Goal: Contribute content

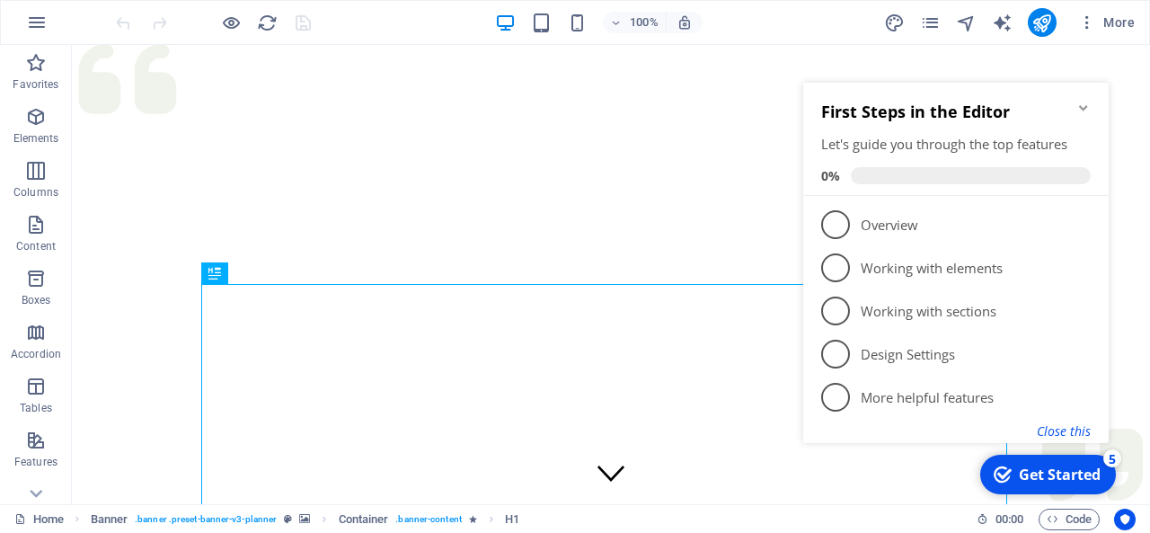
click at [1070, 430] on button "Close this" at bounding box center [1064, 430] width 54 height 17
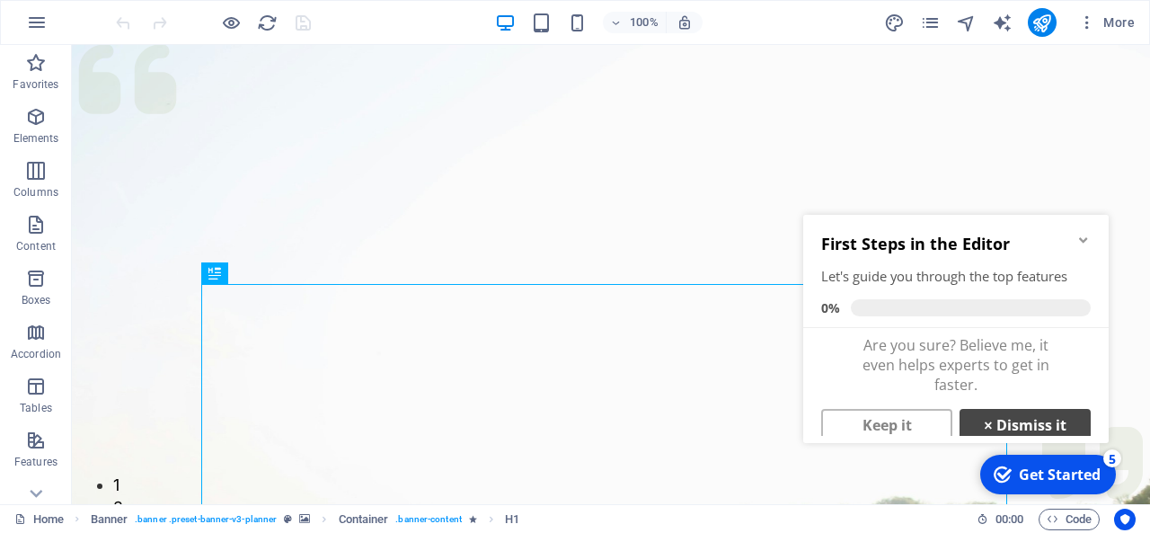
click at [992, 423] on link "× Dismiss it" at bounding box center [1025, 425] width 131 height 32
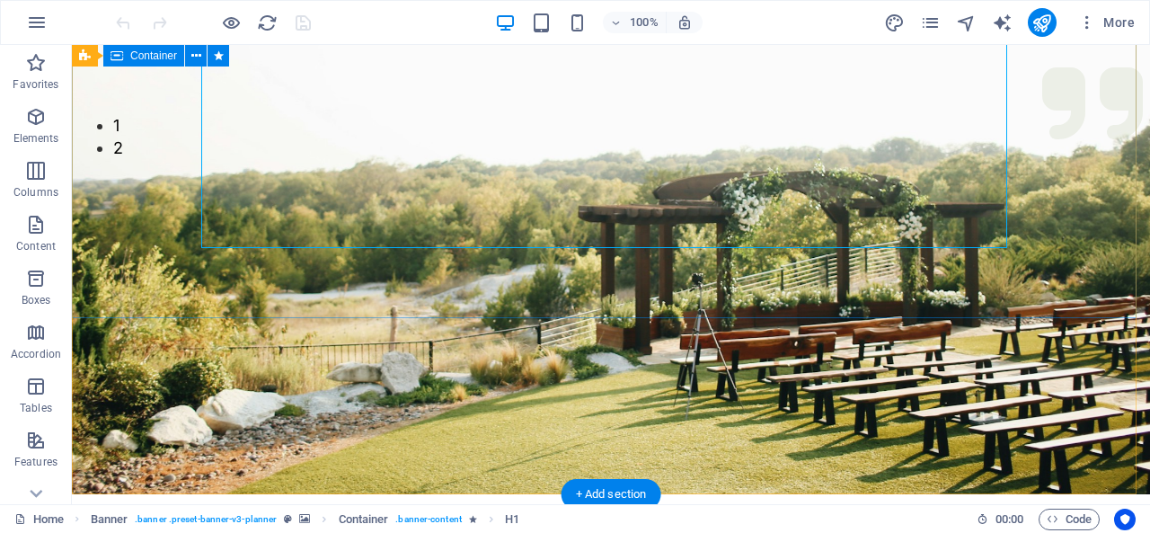
scroll to position [270, 0]
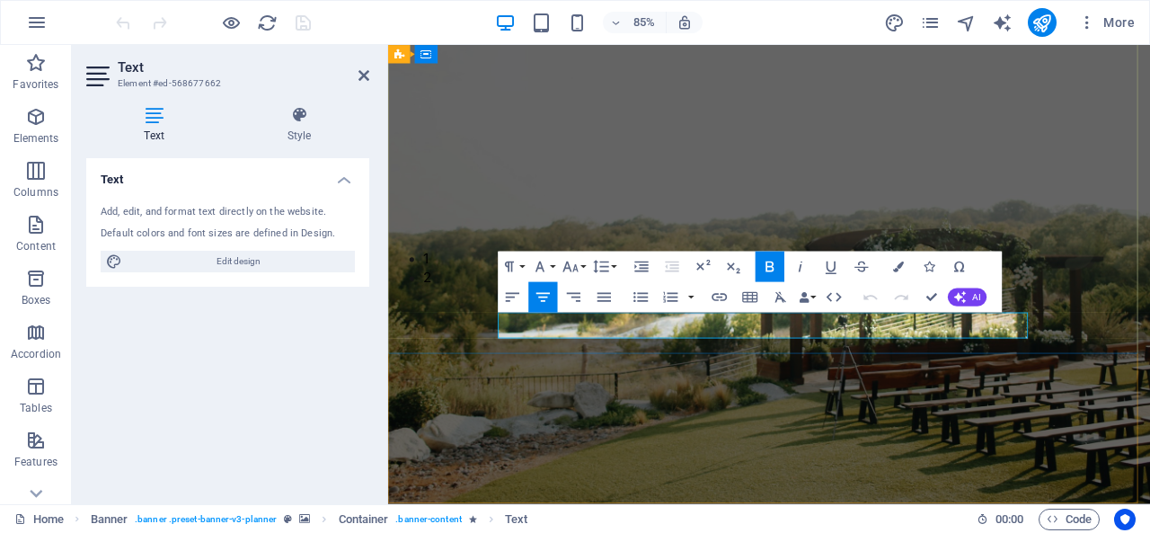
drag, startPoint x: 898, startPoint y: 370, endPoint x: 990, endPoint y: 368, distance: 92.6
click at [920, 482] on figure at bounding box center [836, 179] width 897 height 809
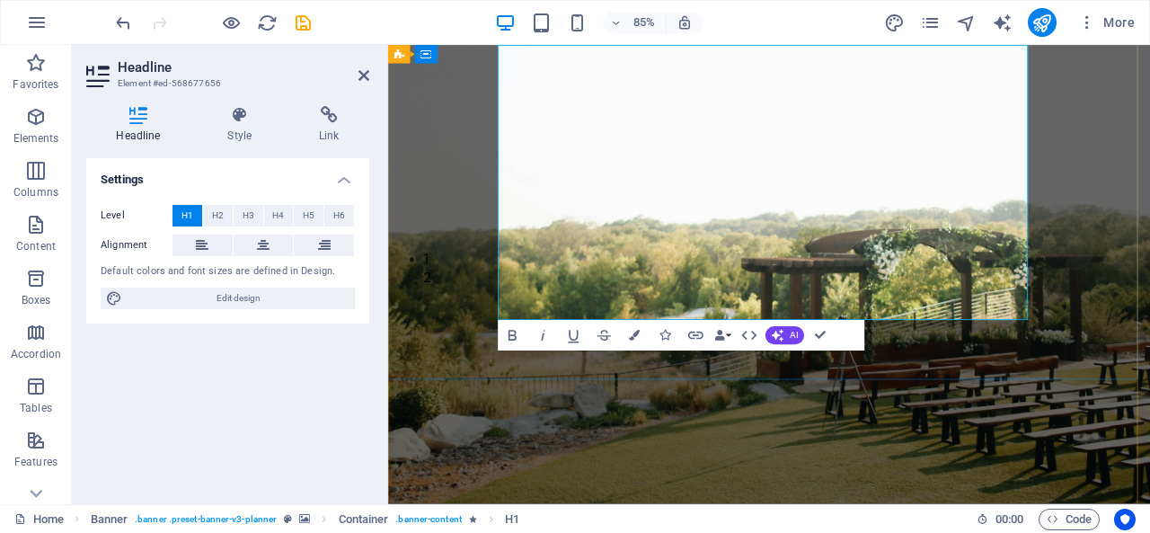
scroll to position [239, 0]
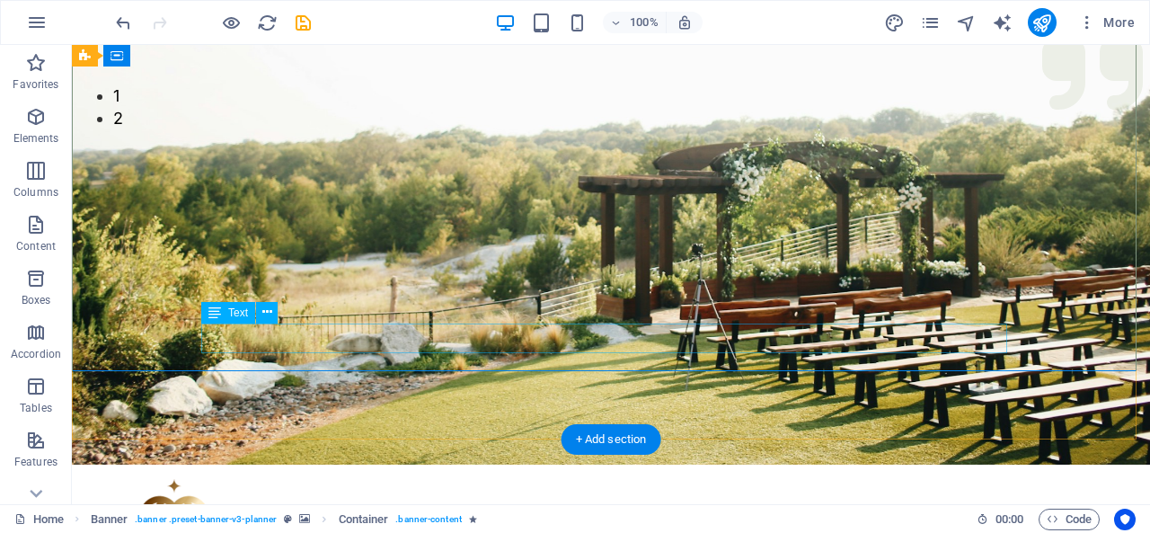
scroll to position [419, 0]
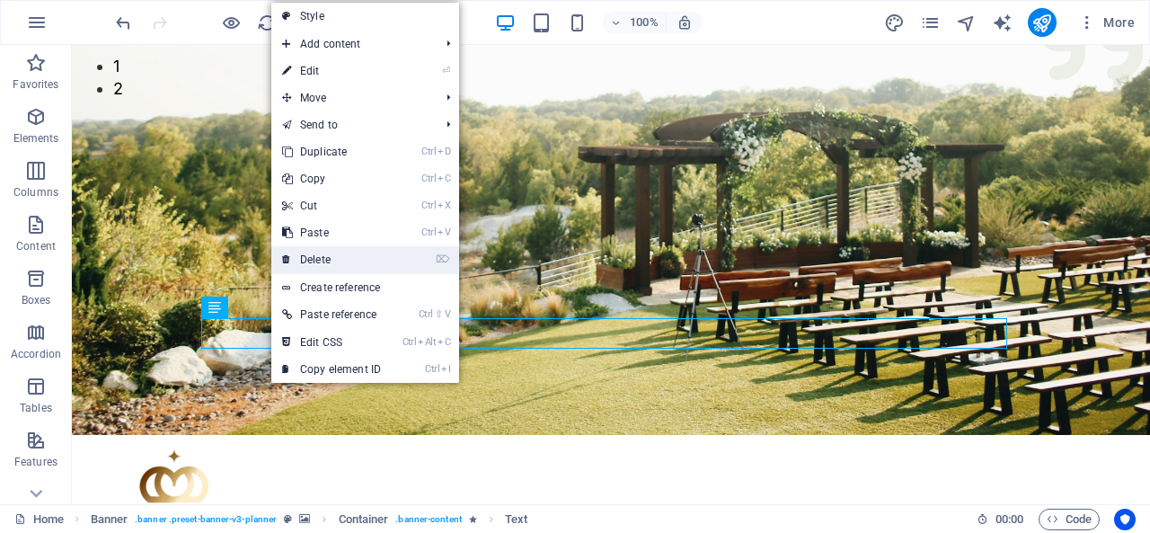
click at [329, 259] on link "⌦ Delete" at bounding box center [331, 259] width 120 height 27
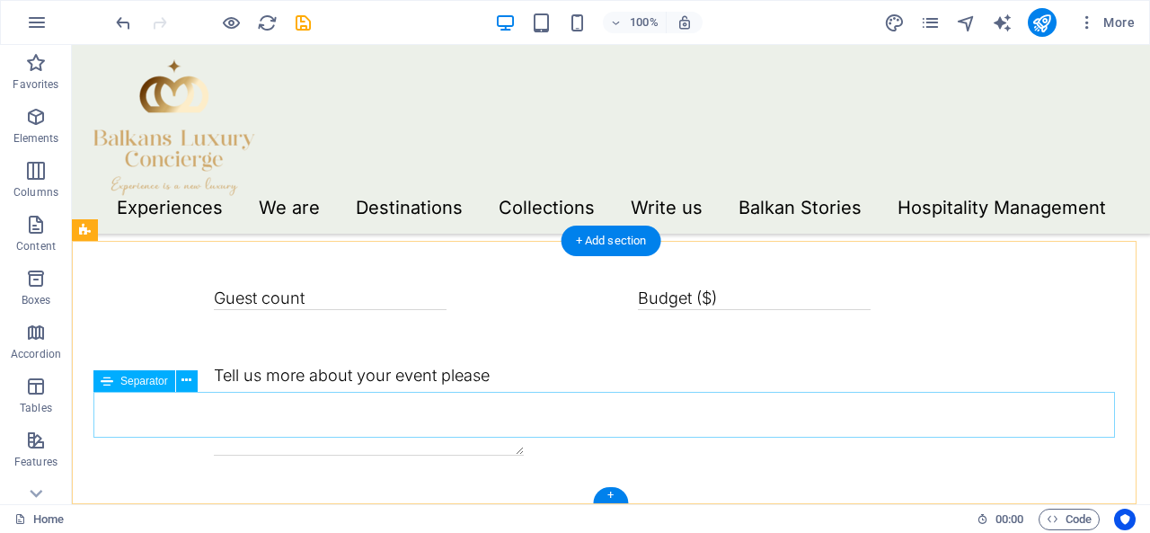
scroll to position [4110, 0]
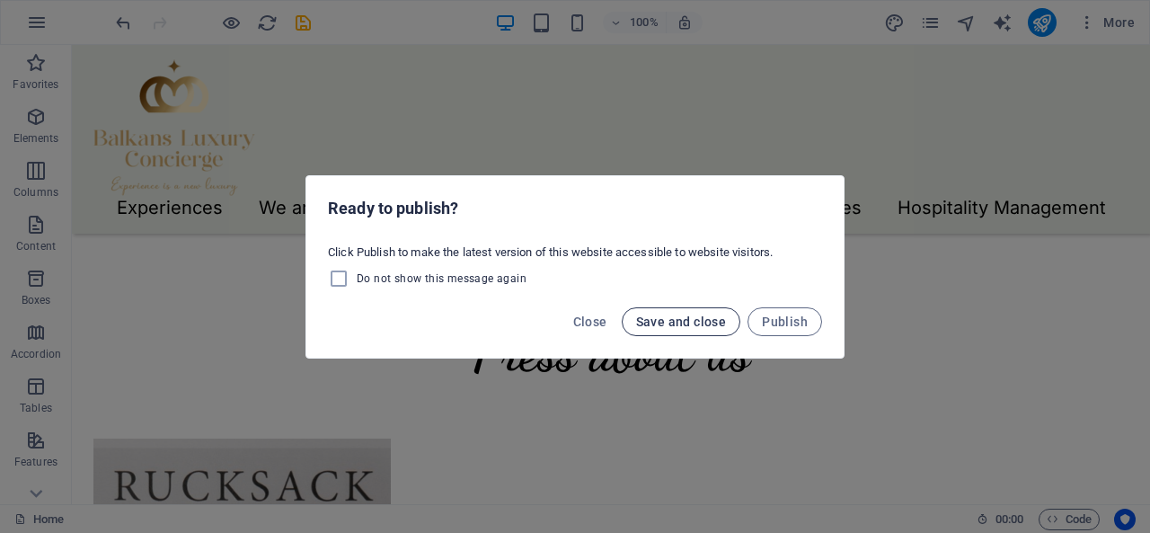
click at [720, 326] on span "Save and close" at bounding box center [681, 321] width 91 height 14
